Goal: Task Accomplishment & Management: Complete application form

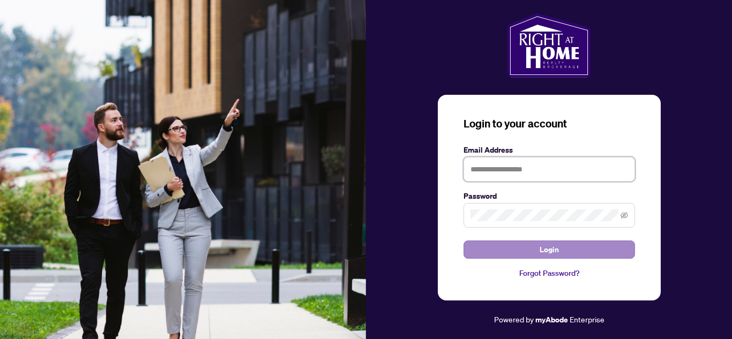
type input "**********"
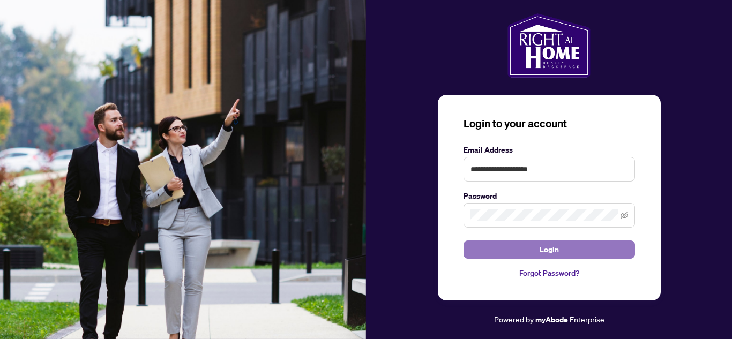
click at [549, 247] on span "Login" at bounding box center [548, 249] width 19 height 17
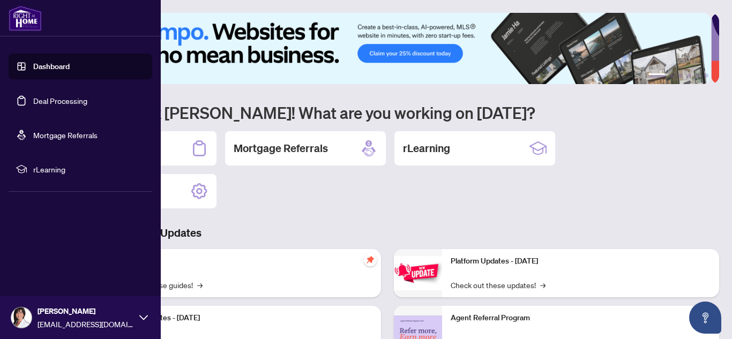
click at [58, 103] on link "Deal Processing" at bounding box center [60, 101] width 54 height 10
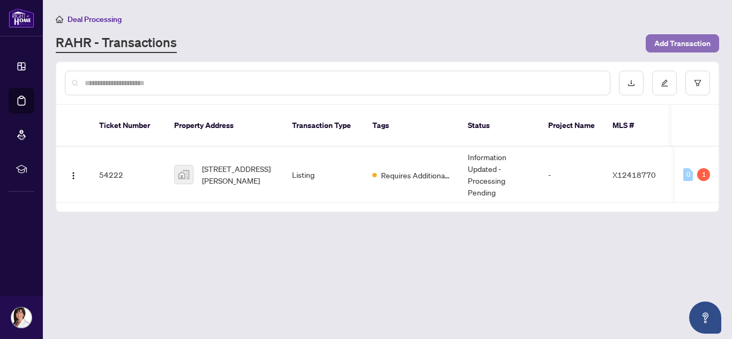
click at [671, 42] on span "Add Transaction" at bounding box center [682, 43] width 56 height 17
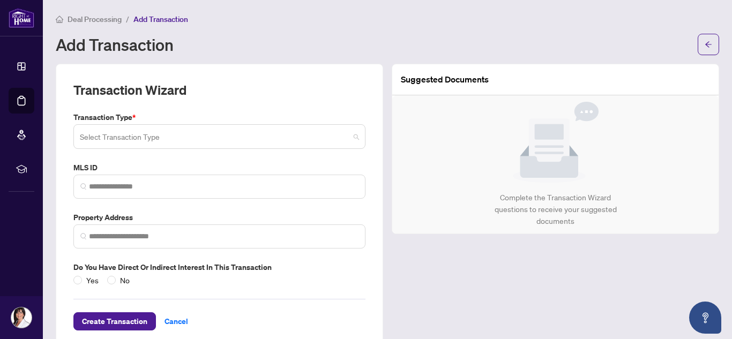
click at [351, 140] on span at bounding box center [219, 136] width 279 height 20
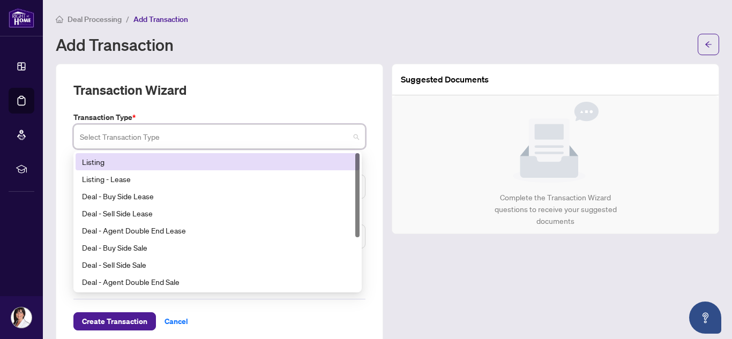
click at [130, 156] on div "Listing" at bounding box center [217, 162] width 271 height 12
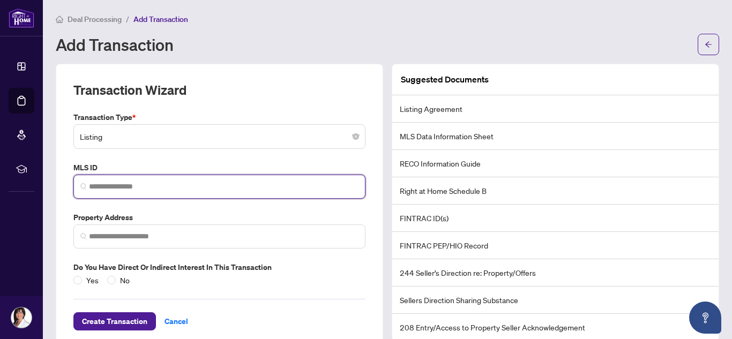
click at [131, 187] on input "search" at bounding box center [223, 186] width 269 height 11
paste input "*********"
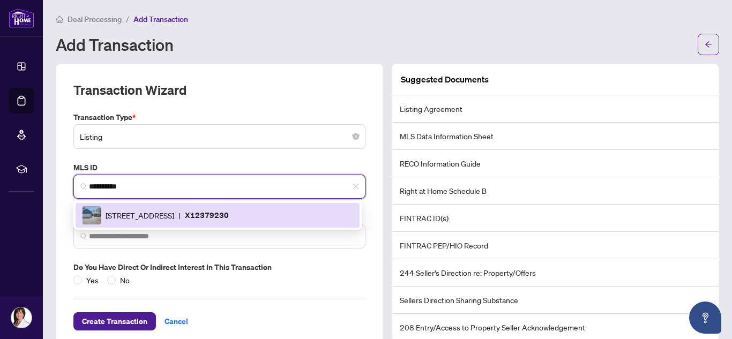
click at [129, 216] on span "[STREET_ADDRESS]" at bounding box center [140, 215] width 69 height 12
type input "*********"
type input "**********"
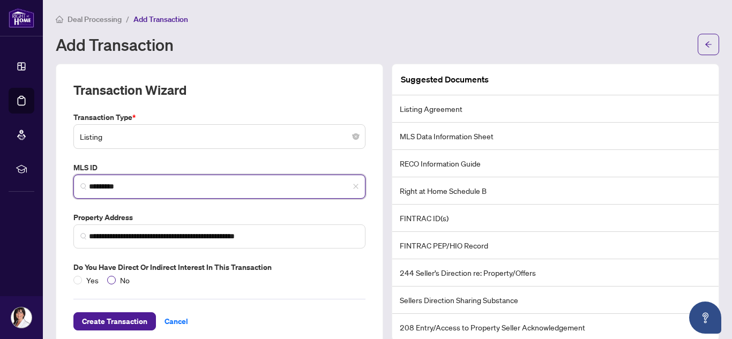
type input "*********"
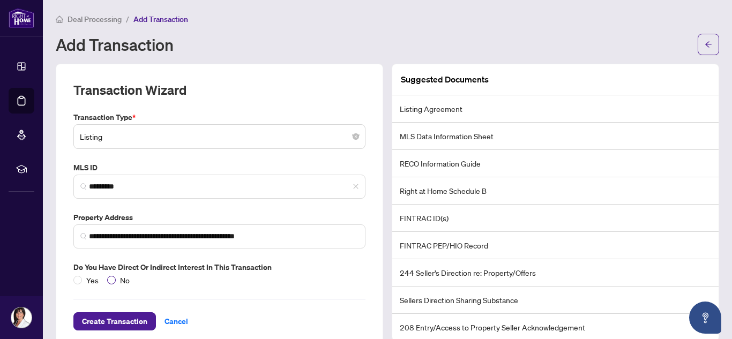
click at [125, 275] on span "No" at bounding box center [125, 280] width 18 height 12
click at [97, 314] on span "Create Transaction" at bounding box center [114, 321] width 65 height 17
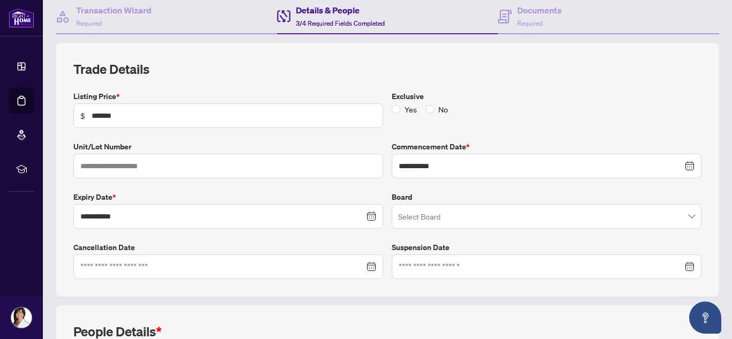
scroll to position [118, 0]
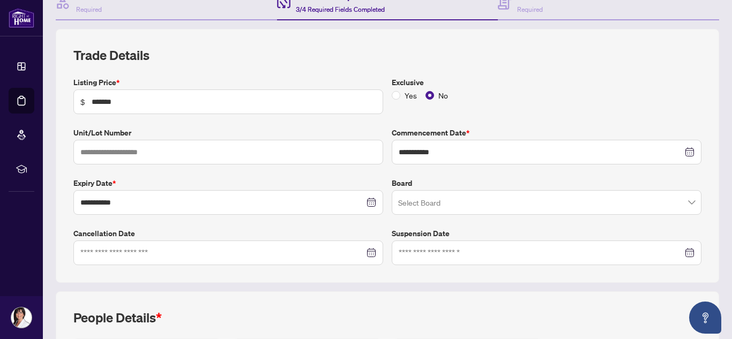
click at [473, 203] on input "search" at bounding box center [541, 204] width 287 height 24
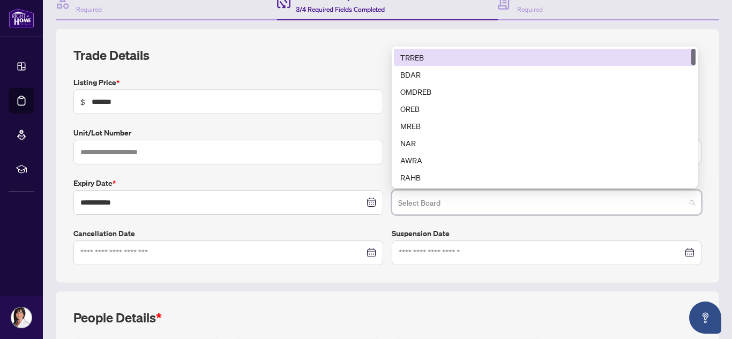
click at [411, 57] on div "TRREB" at bounding box center [544, 57] width 289 height 12
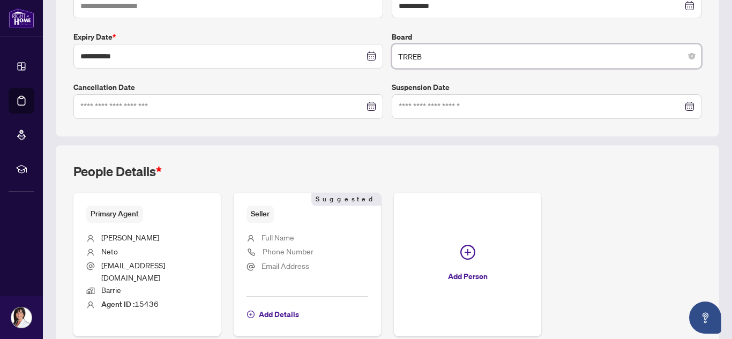
scroll to position [307, 0]
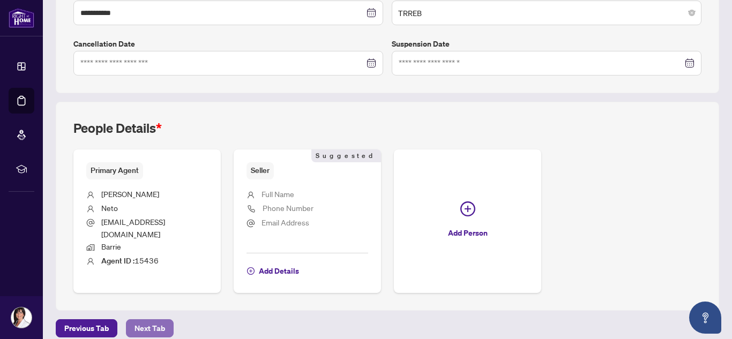
click at [142, 320] on span "Next Tab" at bounding box center [149, 328] width 31 height 17
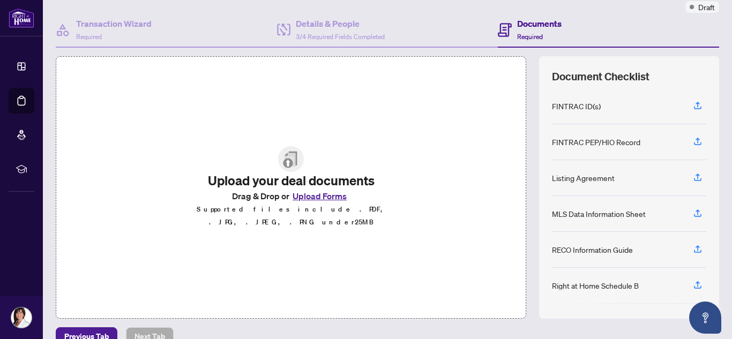
scroll to position [91, 0]
click at [693, 175] on icon "button" at bounding box center [698, 177] width 10 height 10
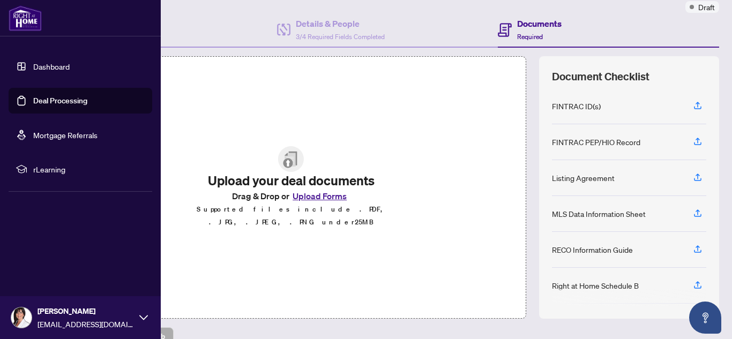
click at [42, 62] on link "Dashboard" at bounding box center [51, 67] width 36 height 10
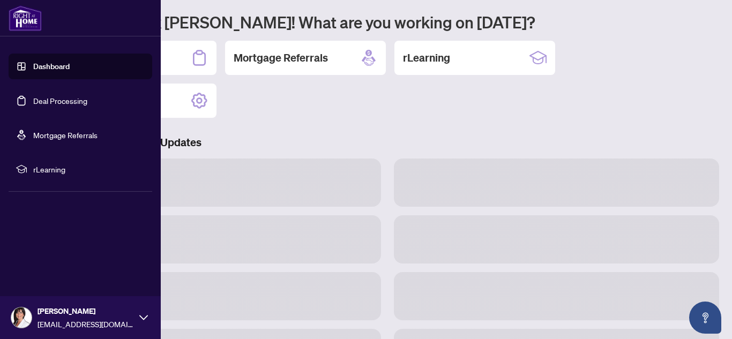
scroll to position [89, 0]
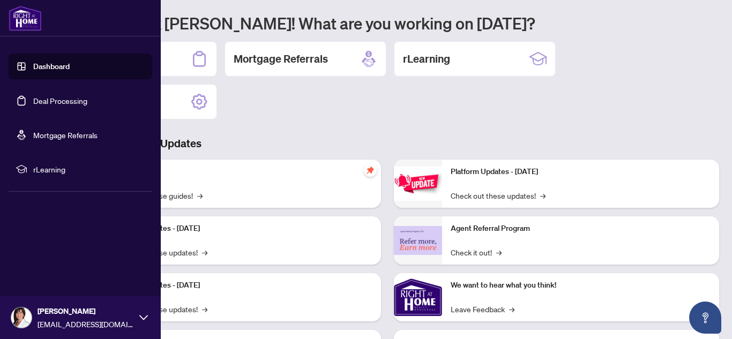
click at [73, 103] on link "Deal Processing" at bounding box center [60, 101] width 54 height 10
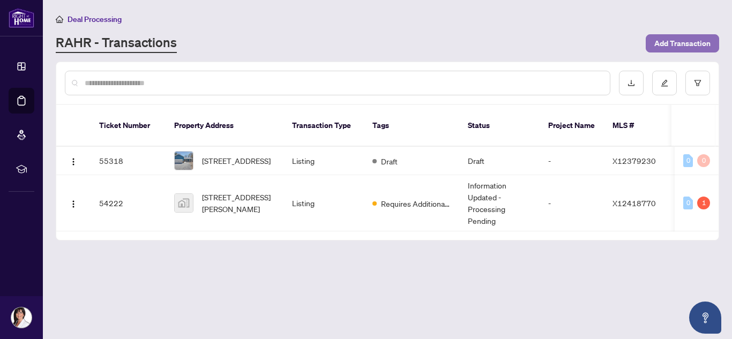
click at [686, 42] on span "Add Transaction" at bounding box center [682, 43] width 56 height 17
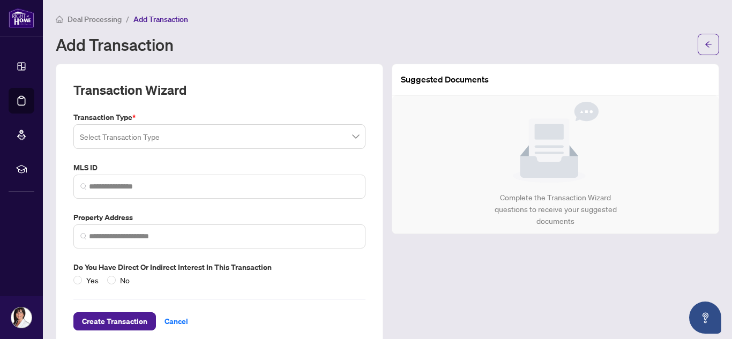
click at [238, 136] on input "search" at bounding box center [214, 138] width 269 height 24
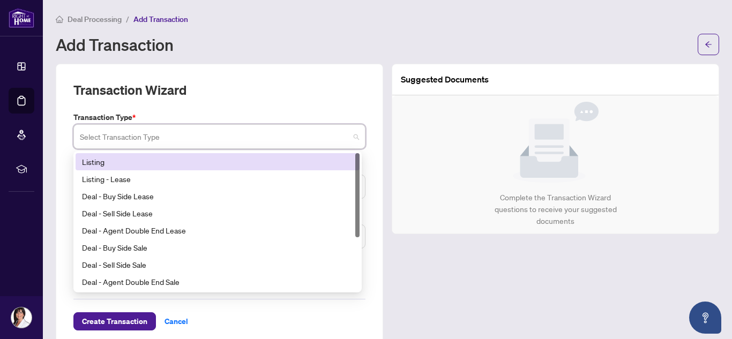
click at [135, 166] on div "Listing" at bounding box center [217, 162] width 271 height 12
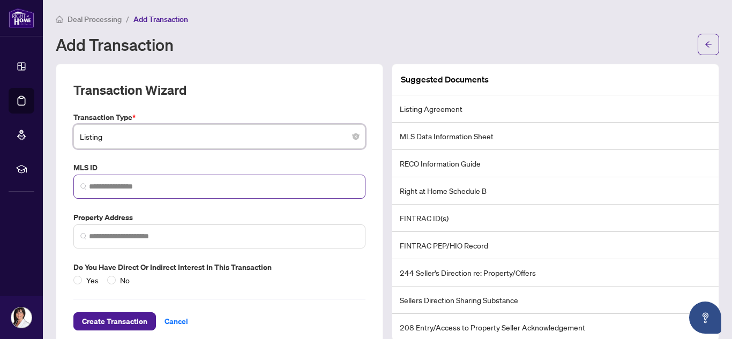
click at [126, 192] on span at bounding box center [219, 187] width 292 height 24
paste input "*********"
type input "*********"
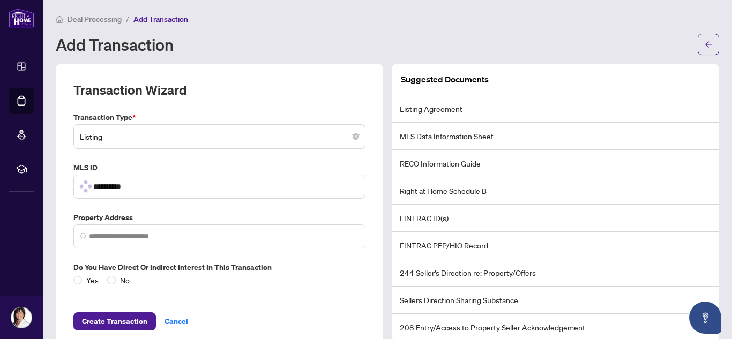
click at [216, 151] on div "Transaction Type * Listing 13 14 Listing Listing - Lease Deal - Buy Side Lease …" at bounding box center [219, 198] width 300 height 175
click at [129, 275] on span "No" at bounding box center [125, 280] width 18 height 12
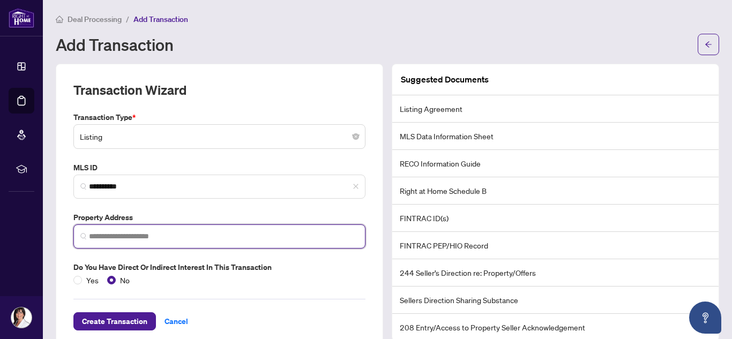
click at [121, 232] on input "search" at bounding box center [223, 236] width 269 height 11
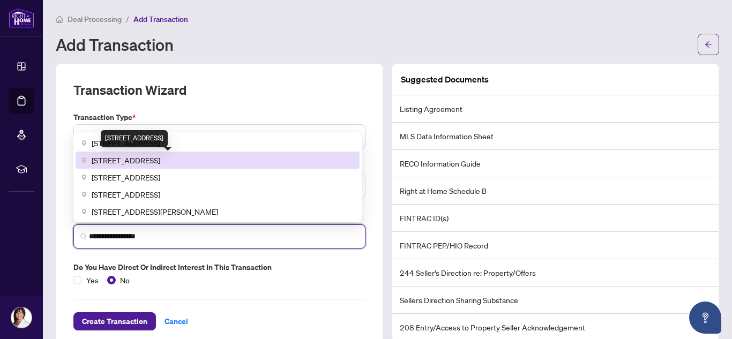
click at [160, 155] on span "[STREET_ADDRESS]" at bounding box center [126, 160] width 69 height 12
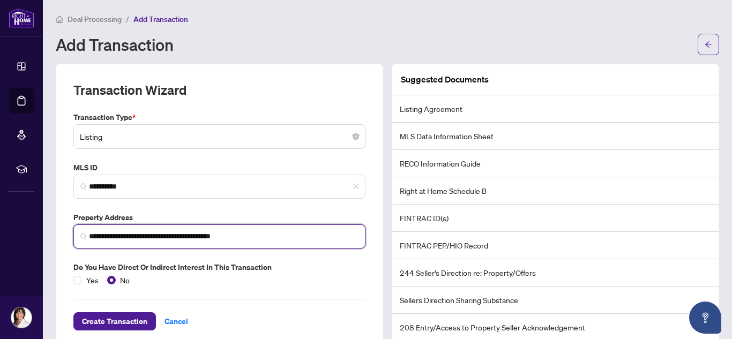
scroll to position [21, 0]
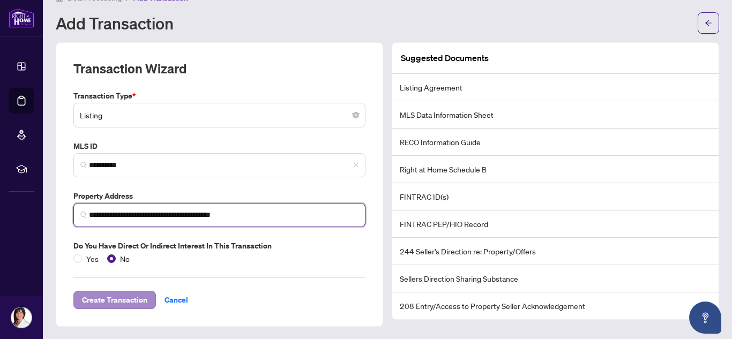
type input "**********"
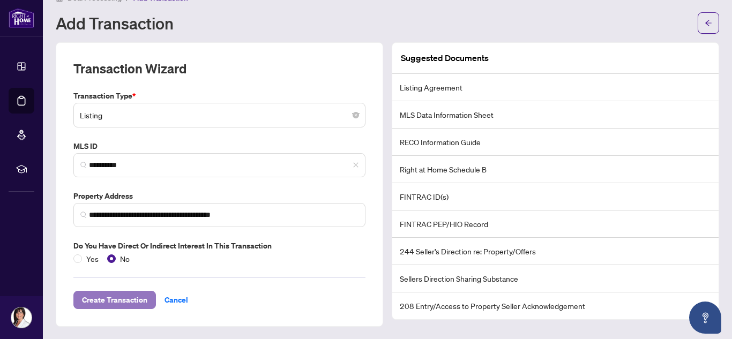
click at [121, 301] on span "Create Transaction" at bounding box center [114, 299] width 65 height 17
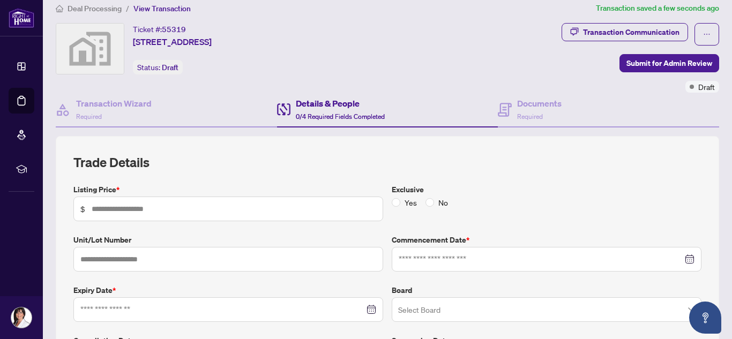
scroll to position [21, 0]
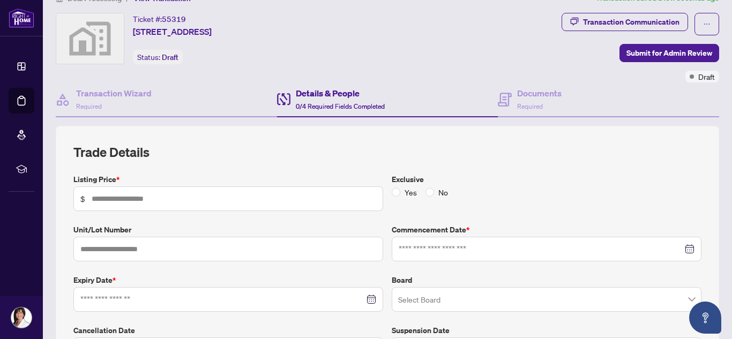
click at [176, 191] on span "$" at bounding box center [228, 198] width 310 height 25
click at [171, 287] on div at bounding box center [228, 299] width 310 height 25
type input "**********"
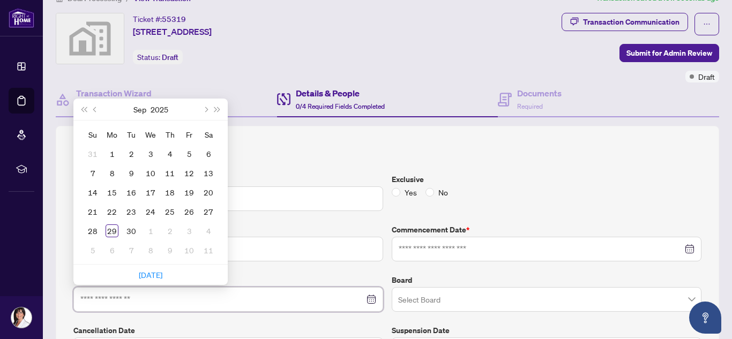
click at [171, 287] on div at bounding box center [228, 299] width 310 height 25
type input "**********"
click at [205, 107] on span "Next month (PageDown)" at bounding box center [204, 109] width 5 height 5
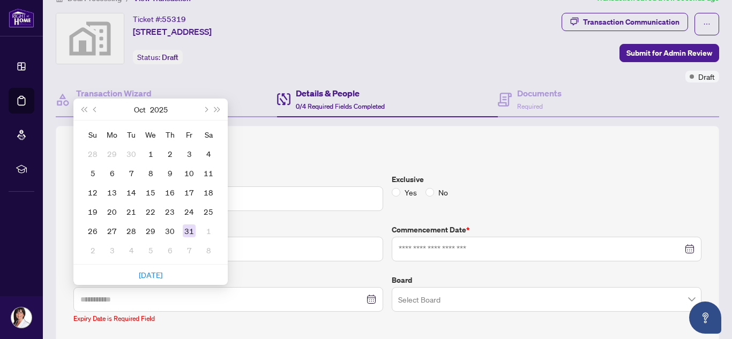
type input "**********"
click at [189, 231] on div "31" at bounding box center [189, 230] width 13 height 13
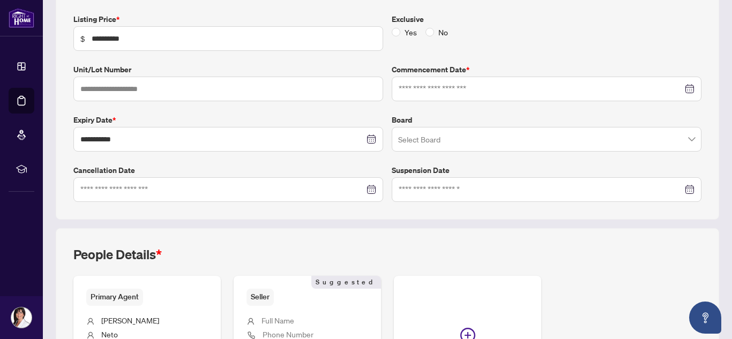
scroll to position [196, 0]
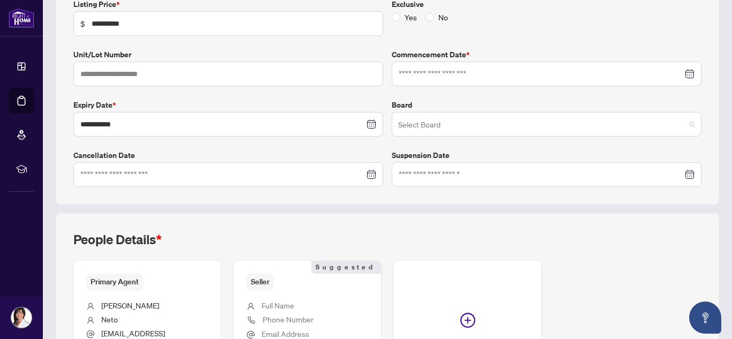
click at [680, 128] on span at bounding box center [546, 124] width 297 height 20
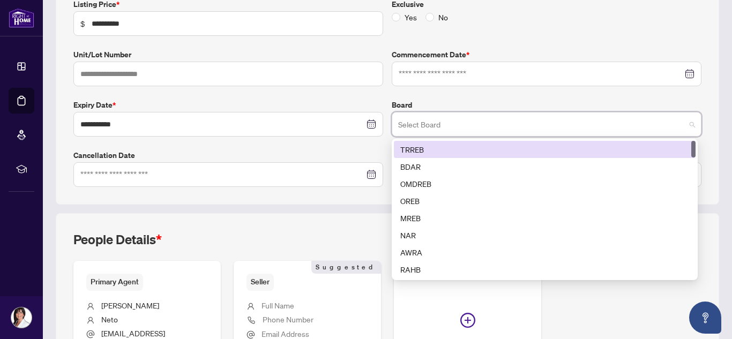
click at [464, 151] on div "TRREB" at bounding box center [544, 150] width 289 height 12
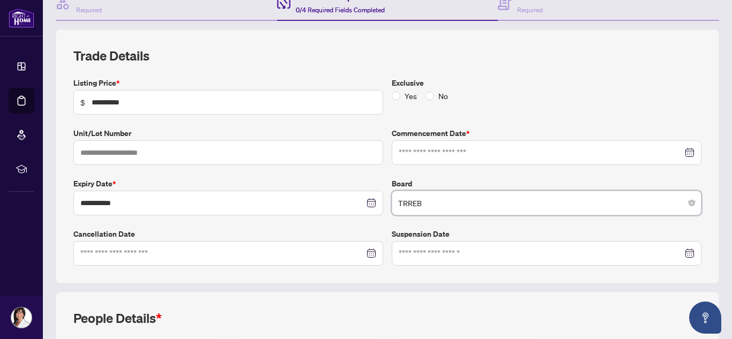
scroll to position [102, 0]
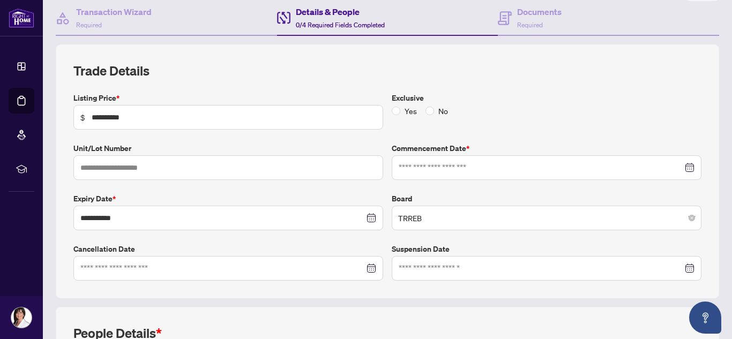
click at [418, 111] on div "Yes No" at bounding box center [422, 111] width 61 height 12
click at [434, 105] on span "No" at bounding box center [443, 111] width 18 height 12
click at [621, 163] on input at bounding box center [541, 168] width 284 height 12
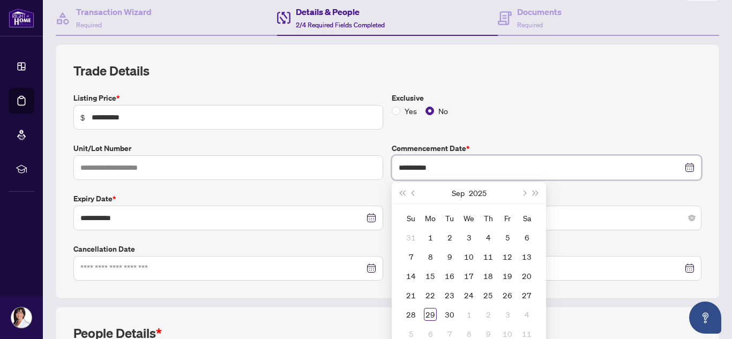
type input "**********"
click at [591, 118] on div "Exclusive Yes No" at bounding box center [546, 110] width 318 height 37
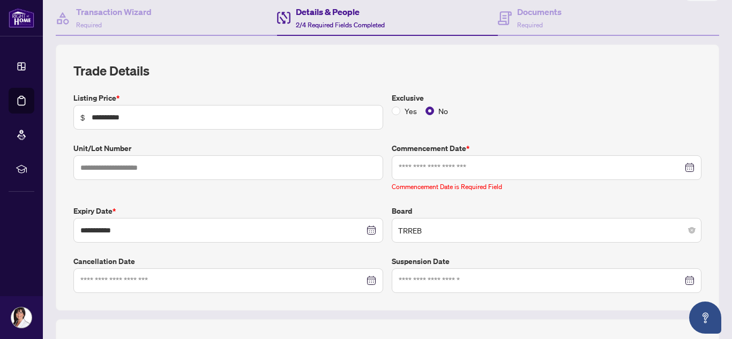
click at [682, 166] on div at bounding box center [547, 168] width 296 height 12
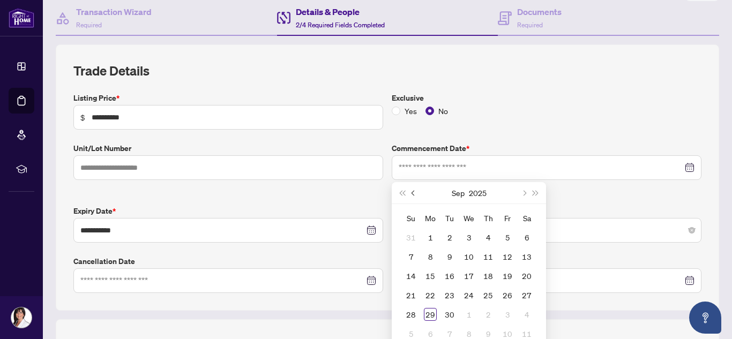
click at [408, 190] on button "Previous month (PageUp)" at bounding box center [414, 192] width 12 height 21
type input "**********"
click at [480, 306] on td "28" at bounding box center [487, 314] width 19 height 19
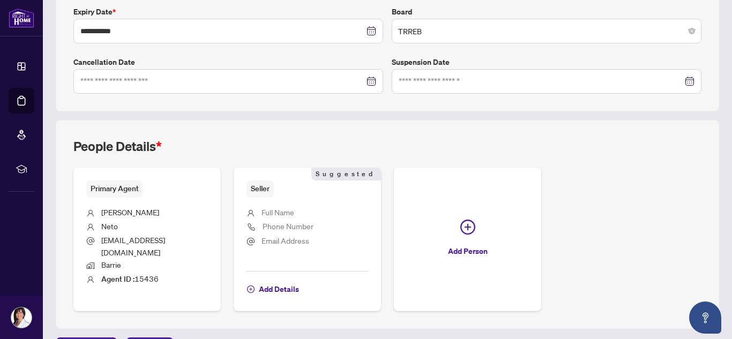
scroll to position [307, 0]
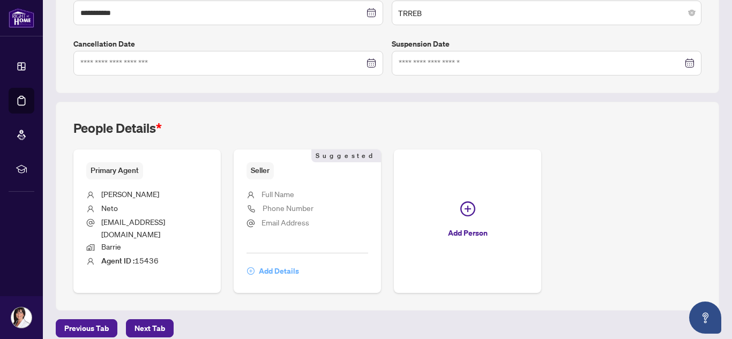
click at [282, 262] on span "Add Details" at bounding box center [279, 270] width 40 height 17
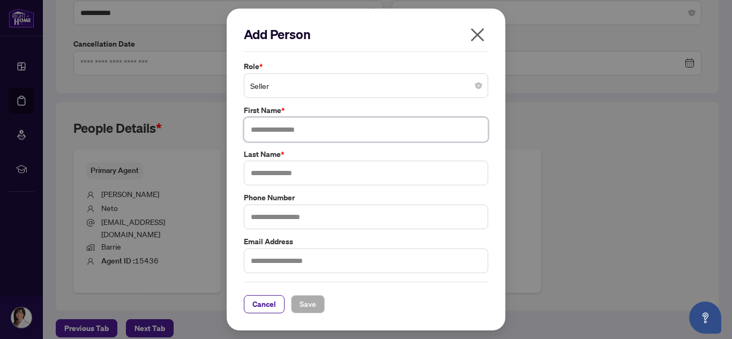
click at [325, 126] on input "text" at bounding box center [366, 129] width 244 height 25
type input "******"
type input "*****"
type input "**********"
click at [293, 254] on input "text" at bounding box center [366, 261] width 244 height 25
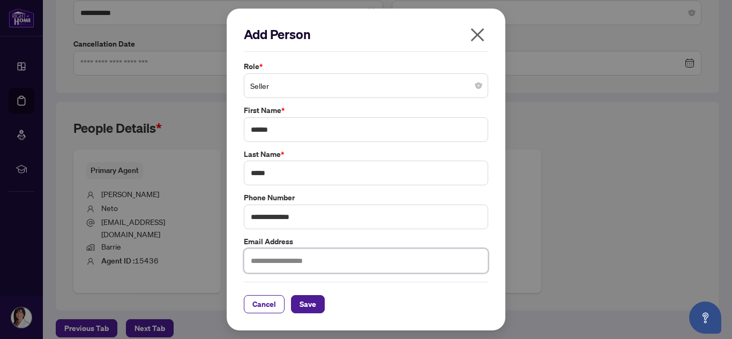
paste input "**********"
type input "**********"
click at [318, 296] on button "Save" at bounding box center [308, 304] width 34 height 18
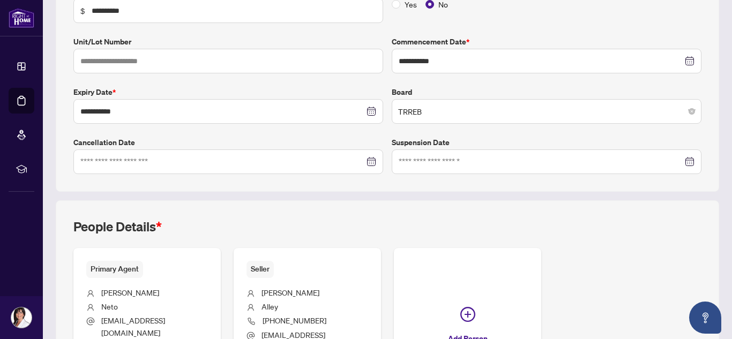
scroll to position [321, 0]
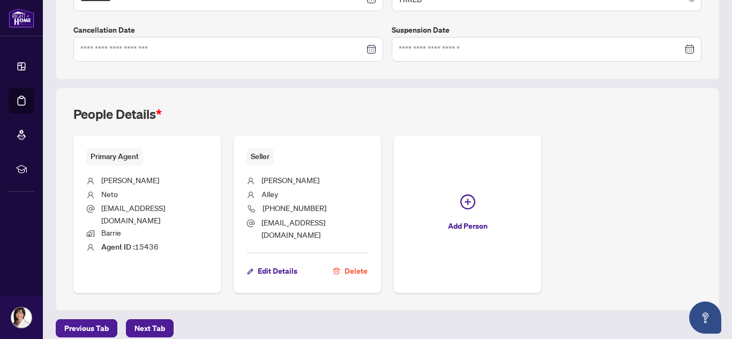
click at [146, 300] on div "**********" at bounding box center [387, 14] width 672 height 646
click at [147, 320] on span "Next Tab" at bounding box center [149, 328] width 31 height 17
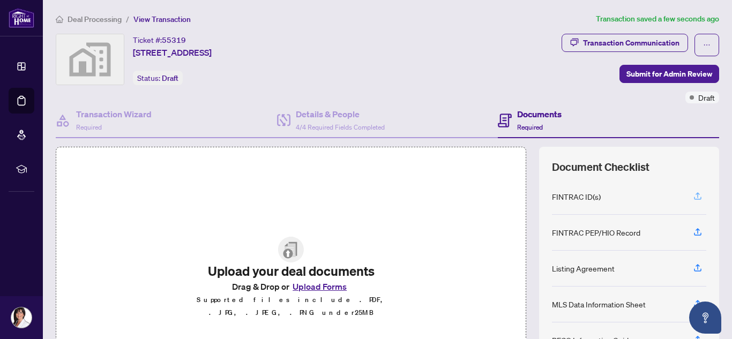
click at [693, 191] on icon "button" at bounding box center [698, 196] width 10 height 10
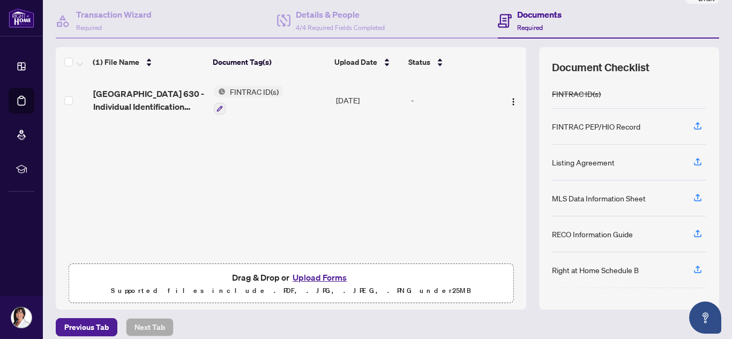
scroll to position [109, 0]
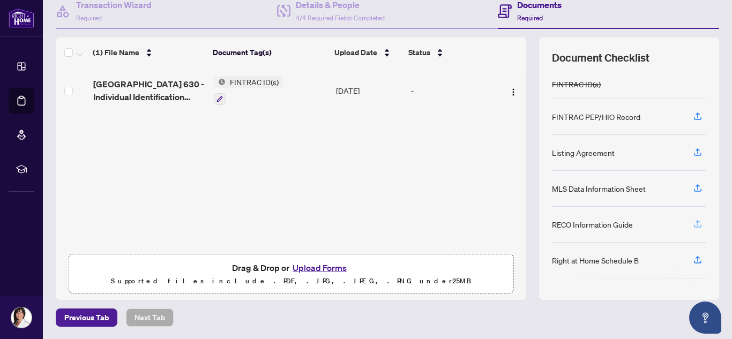
click at [695, 220] on icon "button" at bounding box center [697, 222] width 4 height 5
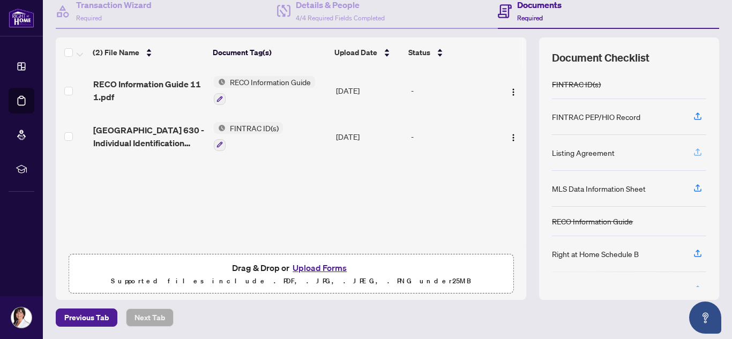
click at [693, 147] on icon "button" at bounding box center [698, 152] width 10 height 10
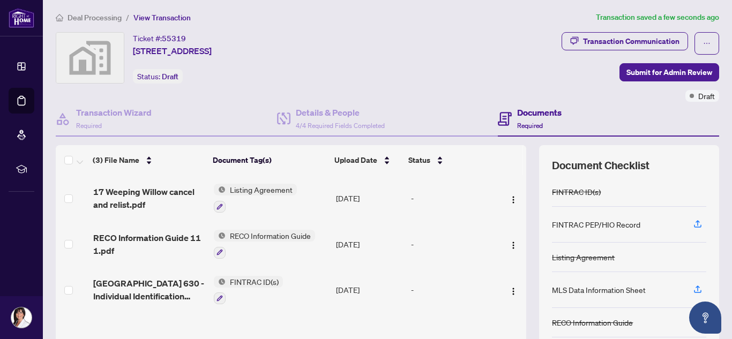
scroll to position [0, 0]
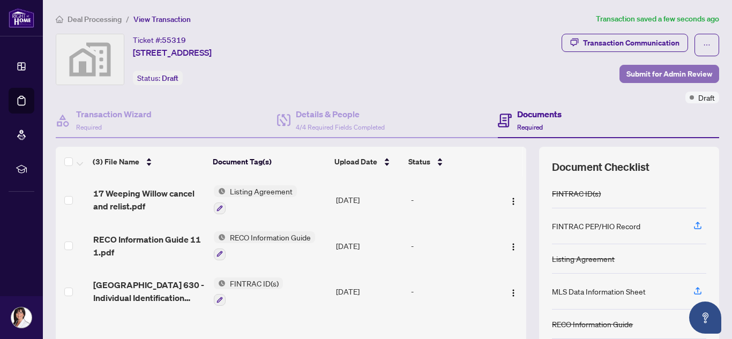
click at [642, 76] on span "Submit for Admin Review" at bounding box center [669, 73] width 86 height 17
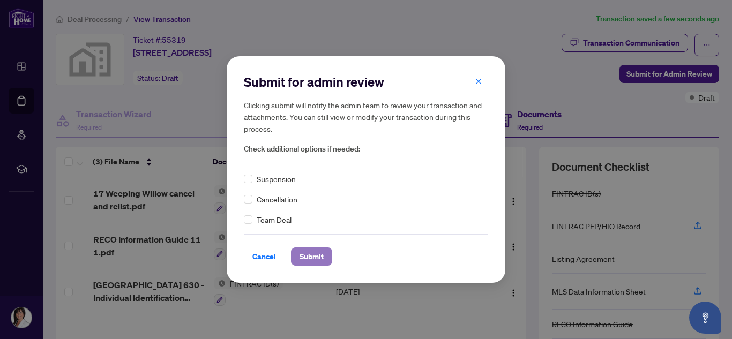
click at [313, 256] on span "Submit" at bounding box center [311, 256] width 24 height 17
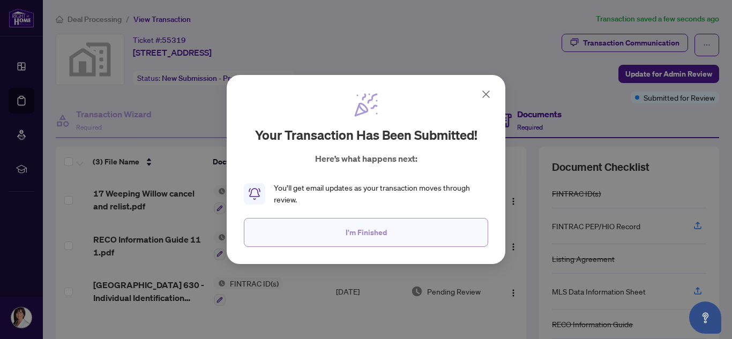
click at [366, 238] on span "I'm Finished" at bounding box center [365, 232] width 41 height 17
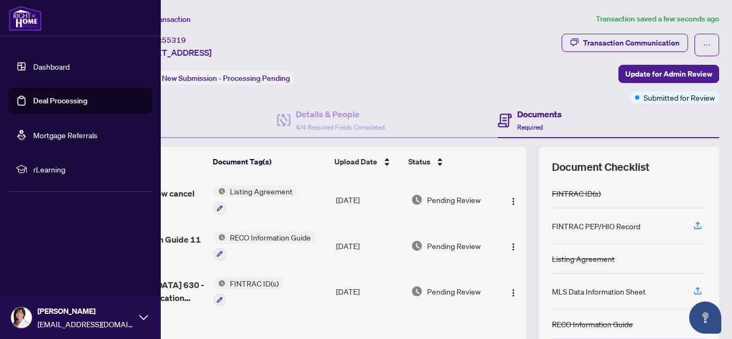
click at [46, 69] on link "Dashboard" at bounding box center [51, 67] width 36 height 10
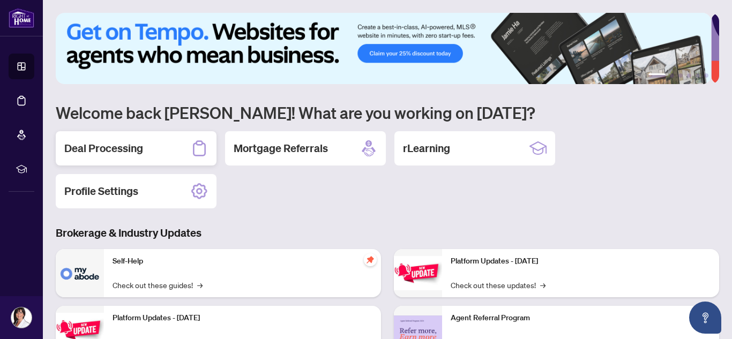
click at [111, 143] on h2 "Deal Processing" at bounding box center [103, 148] width 79 height 15
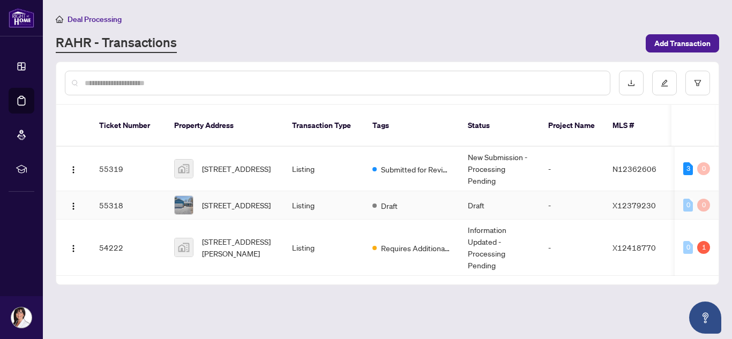
click at [111, 191] on td "55318" at bounding box center [128, 205] width 75 height 28
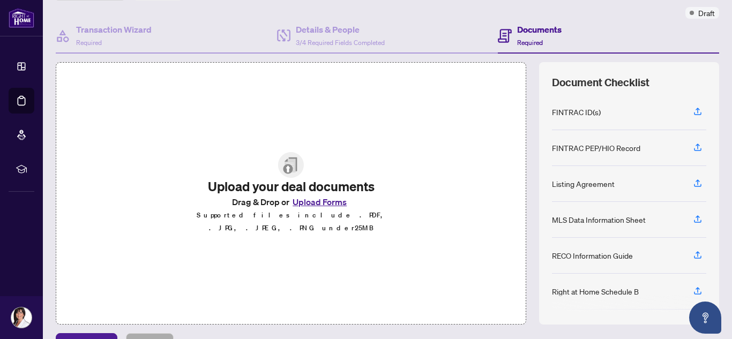
scroll to position [87, 0]
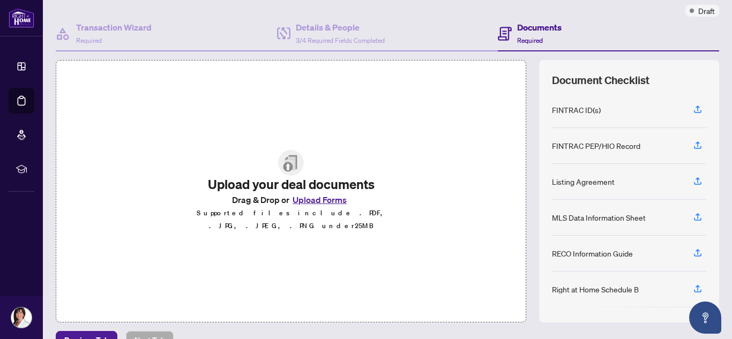
drag, startPoint x: 610, startPoint y: 227, endPoint x: 332, endPoint y: 169, distance: 284.1
click at [332, 169] on div "Upload your deal documents Drag & Drop or Upload Forms Supported files include …" at bounding box center [387, 191] width 663 height 262
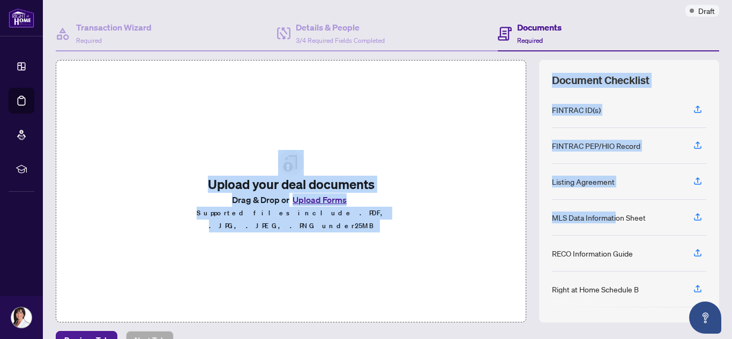
click at [330, 168] on div "Upload your deal documents Drag & Drop or Upload Forms Supported files include …" at bounding box center [291, 191] width 192 height 82
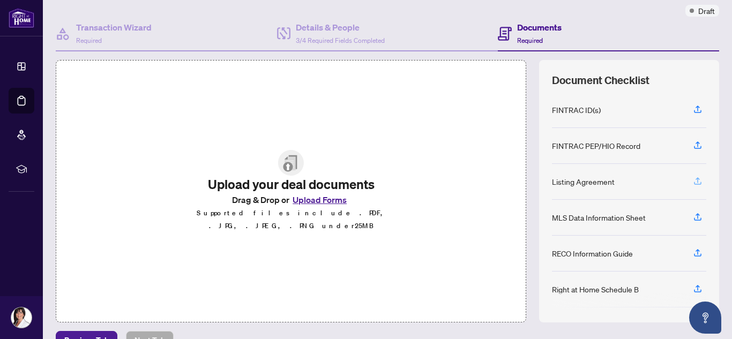
click at [693, 184] on span "button" at bounding box center [698, 181] width 10 height 17
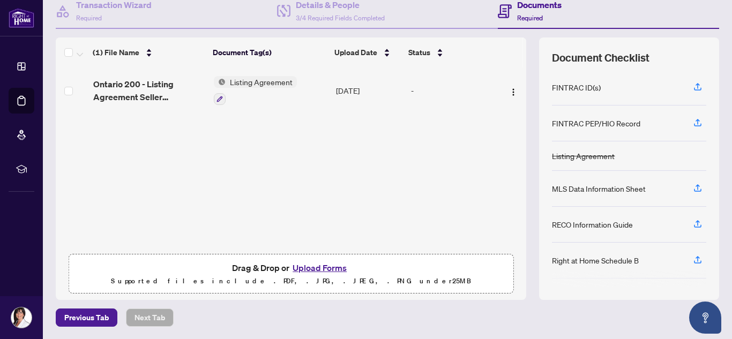
scroll to position [0, 0]
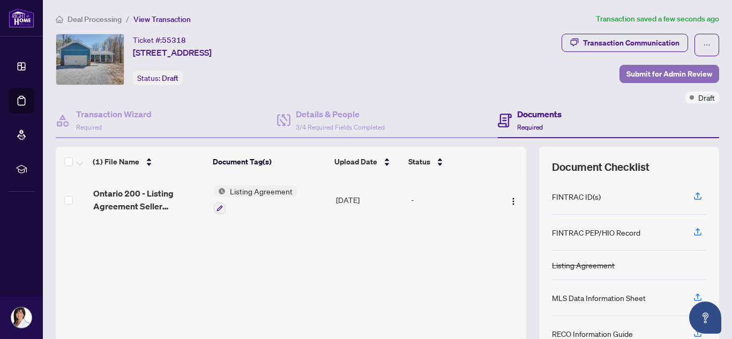
click at [648, 74] on span "Submit for Admin Review" at bounding box center [669, 73] width 86 height 17
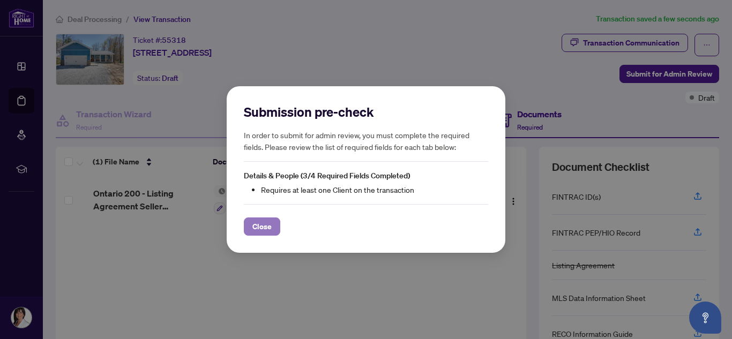
click at [251, 234] on button "Close" at bounding box center [262, 226] width 36 height 18
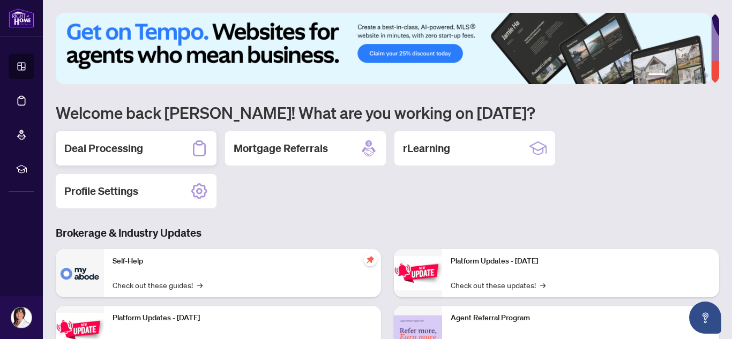
click at [99, 158] on div "Deal Processing" at bounding box center [136, 148] width 161 height 34
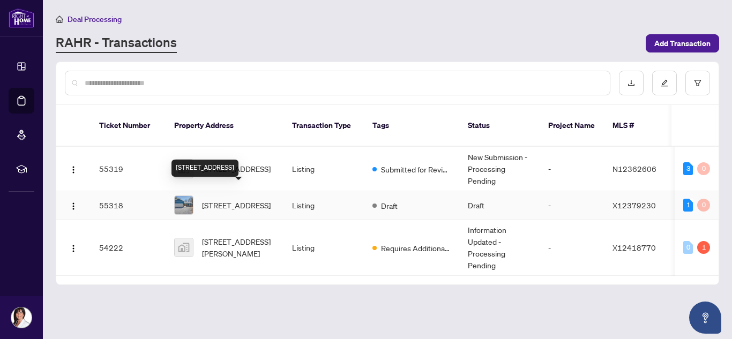
click at [233, 199] on span "[STREET_ADDRESS]" at bounding box center [236, 205] width 69 height 12
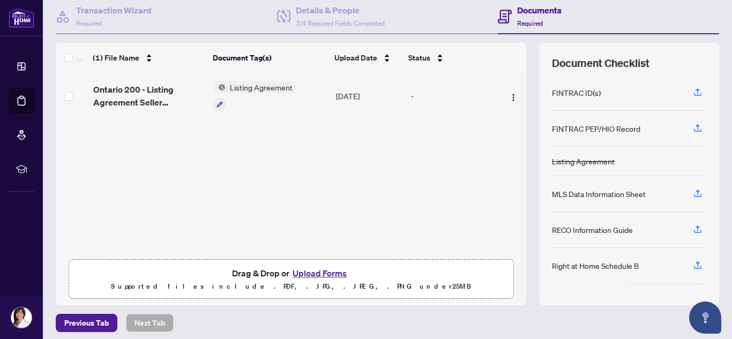
scroll to position [109, 0]
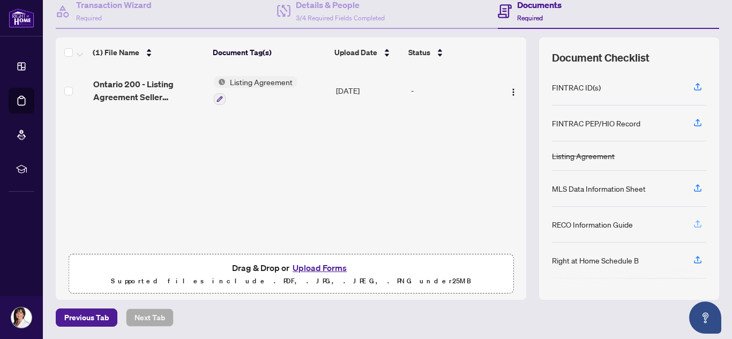
click at [693, 222] on icon "button" at bounding box center [698, 224] width 10 height 10
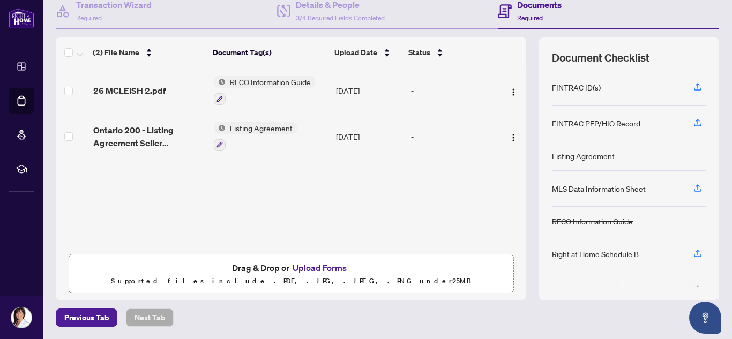
scroll to position [0, 0]
